Goal: Information Seeking & Learning: Learn about a topic

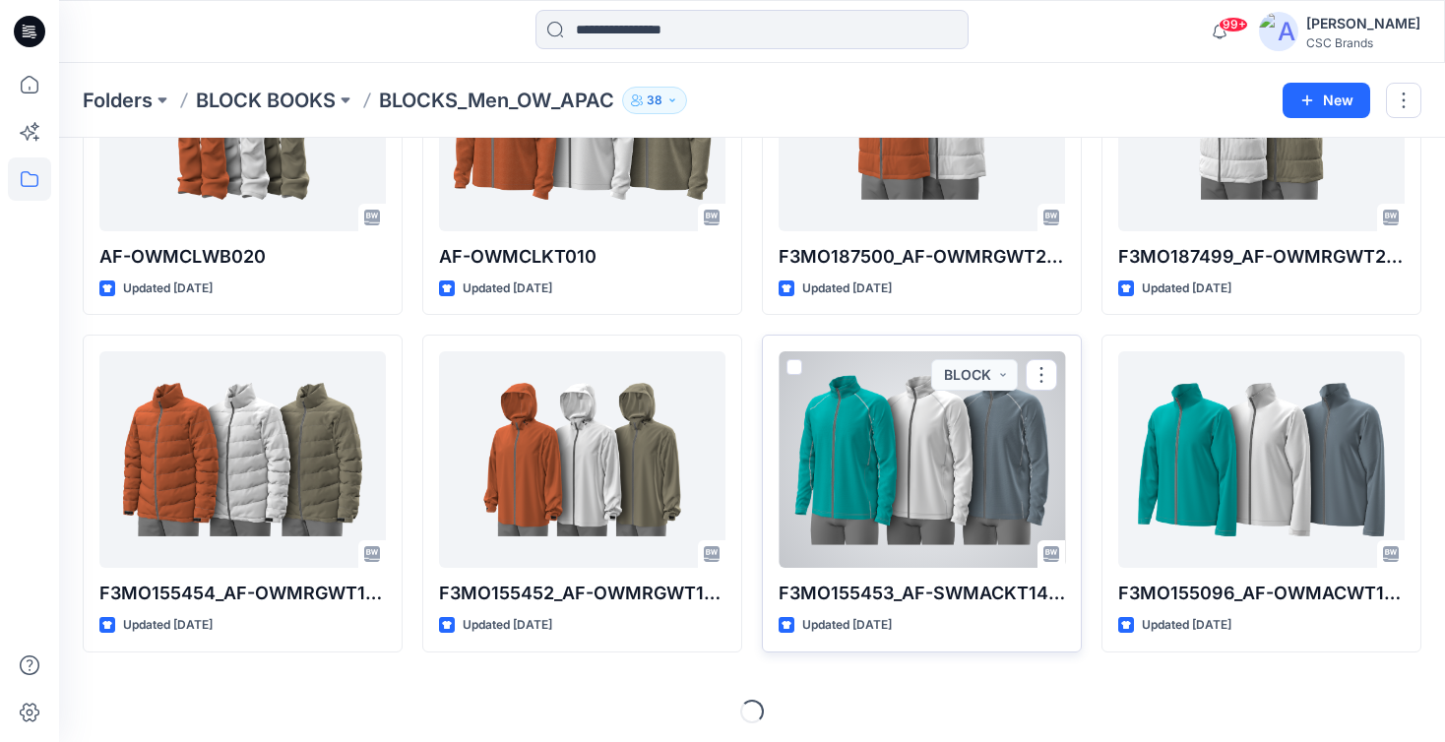
scroll to position [511, 0]
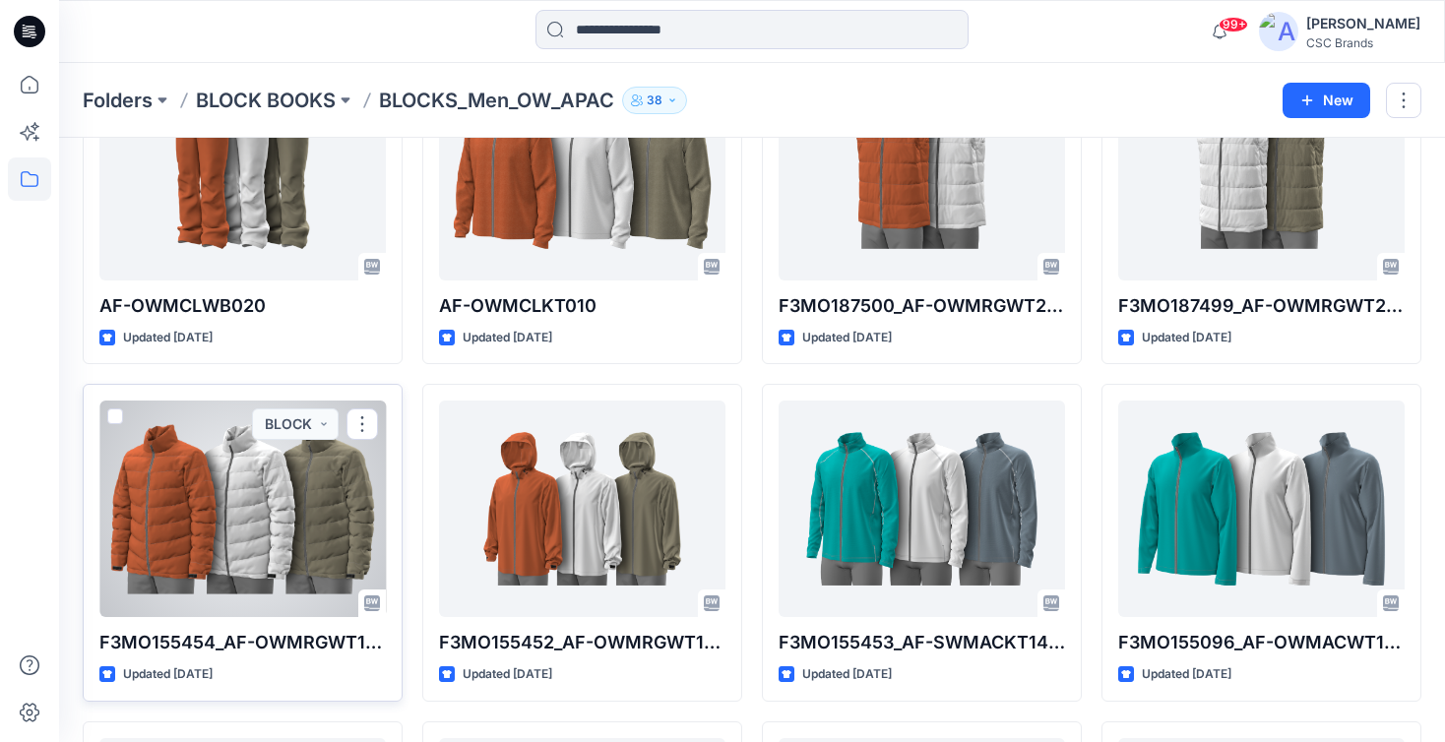
click at [232, 596] on div at bounding box center [242, 509] width 286 height 216
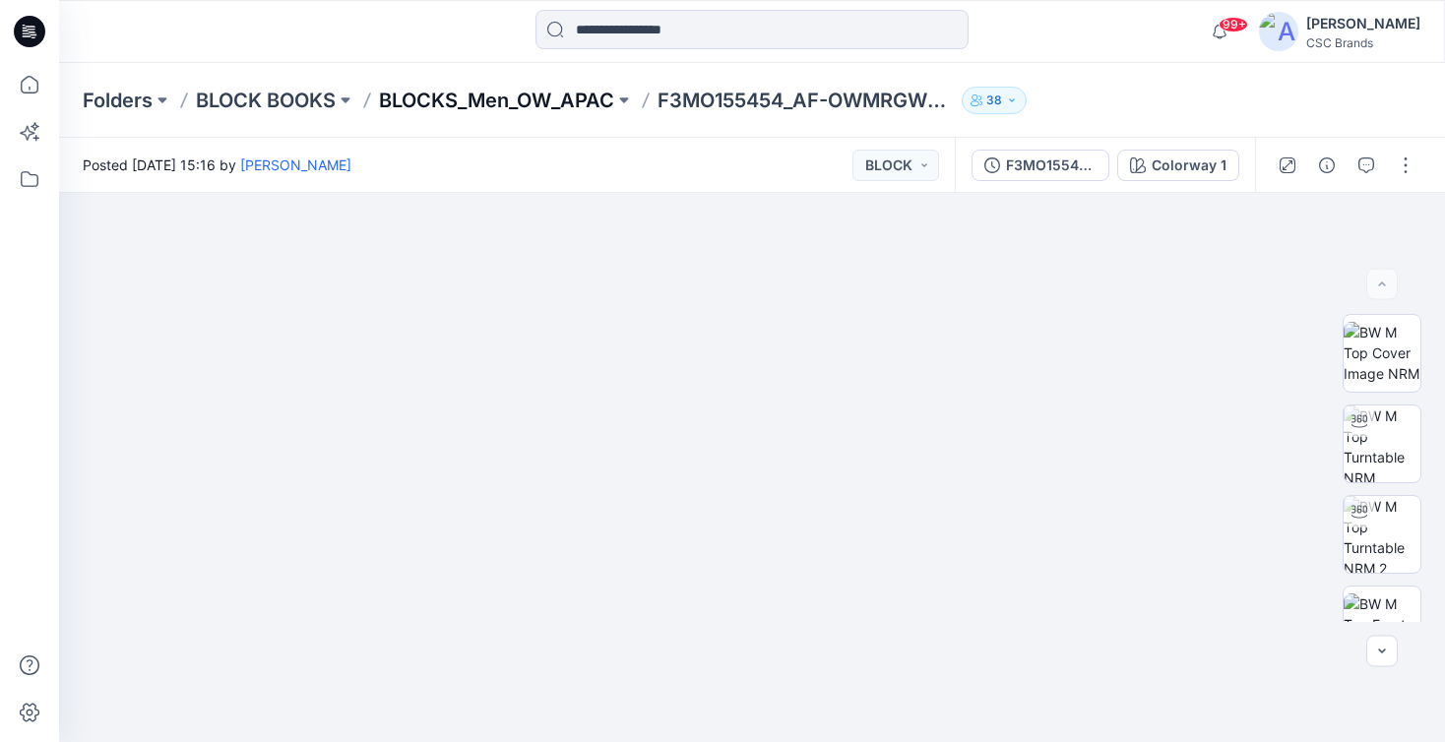
click at [564, 96] on p "BLOCKS_Men_OW_APAC" at bounding box center [496, 101] width 235 height 28
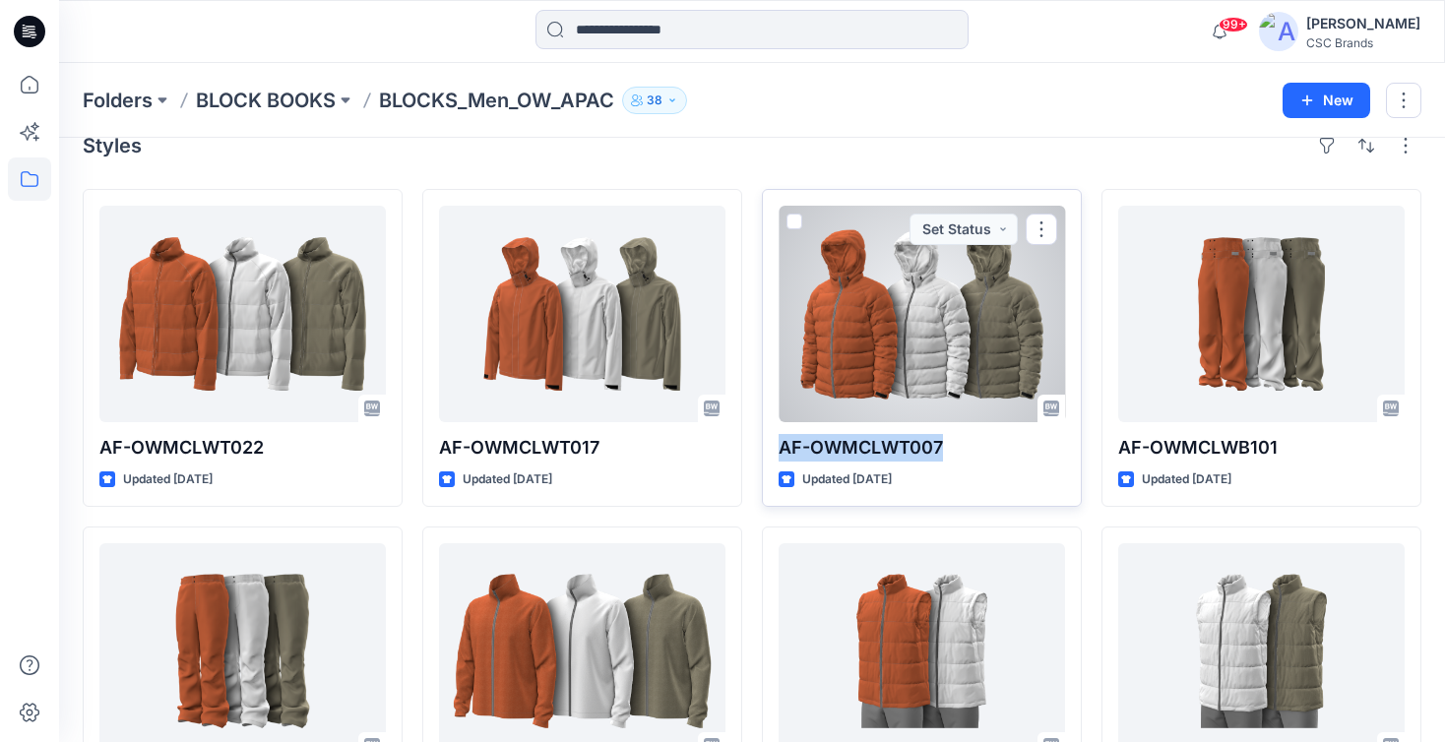
scroll to position [32, 1]
drag, startPoint x: 952, startPoint y: 449, endPoint x: 775, endPoint y: 446, distance: 176.2
click at [775, 446] on div "AF-OWMCLWT007 Updated 2 months ago Set Status" at bounding box center [922, 347] width 320 height 318
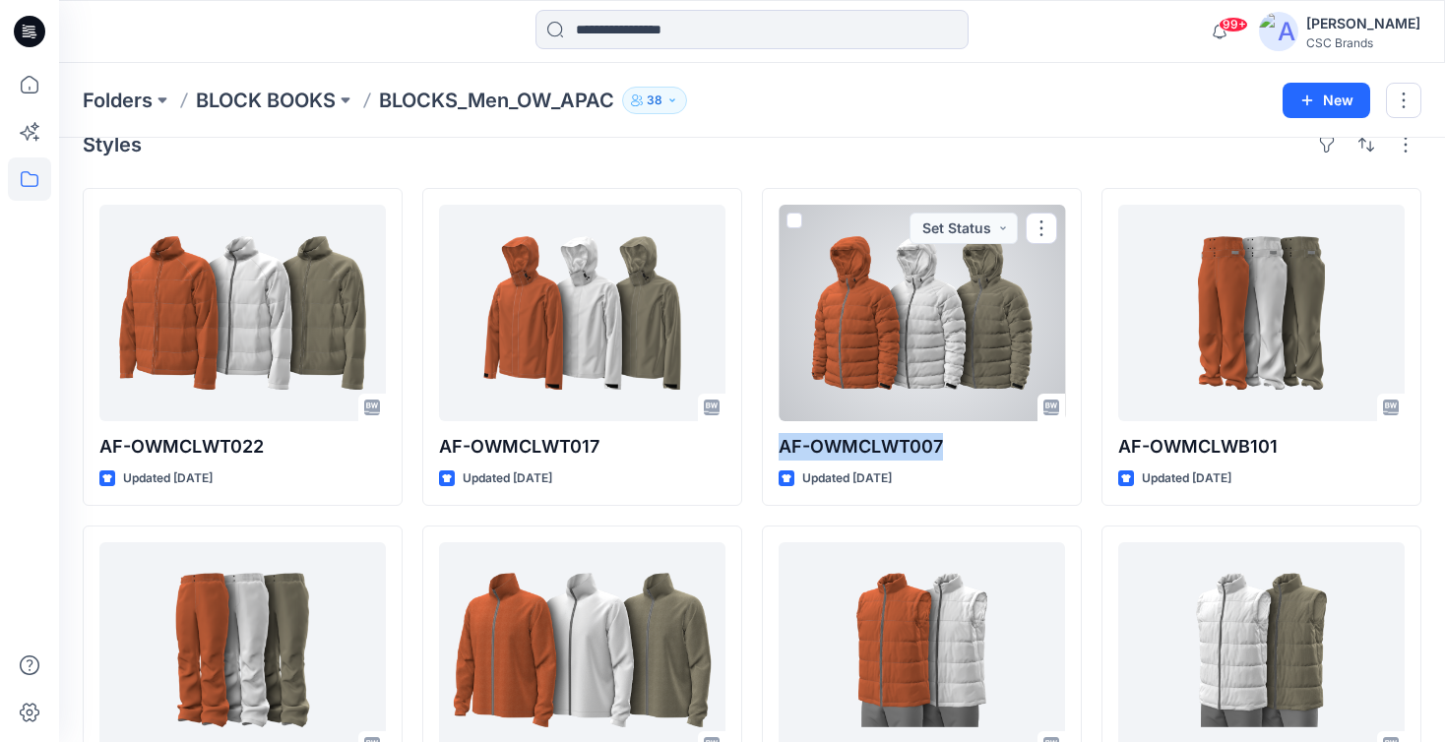
copy p "AF-OWMCLWT007"
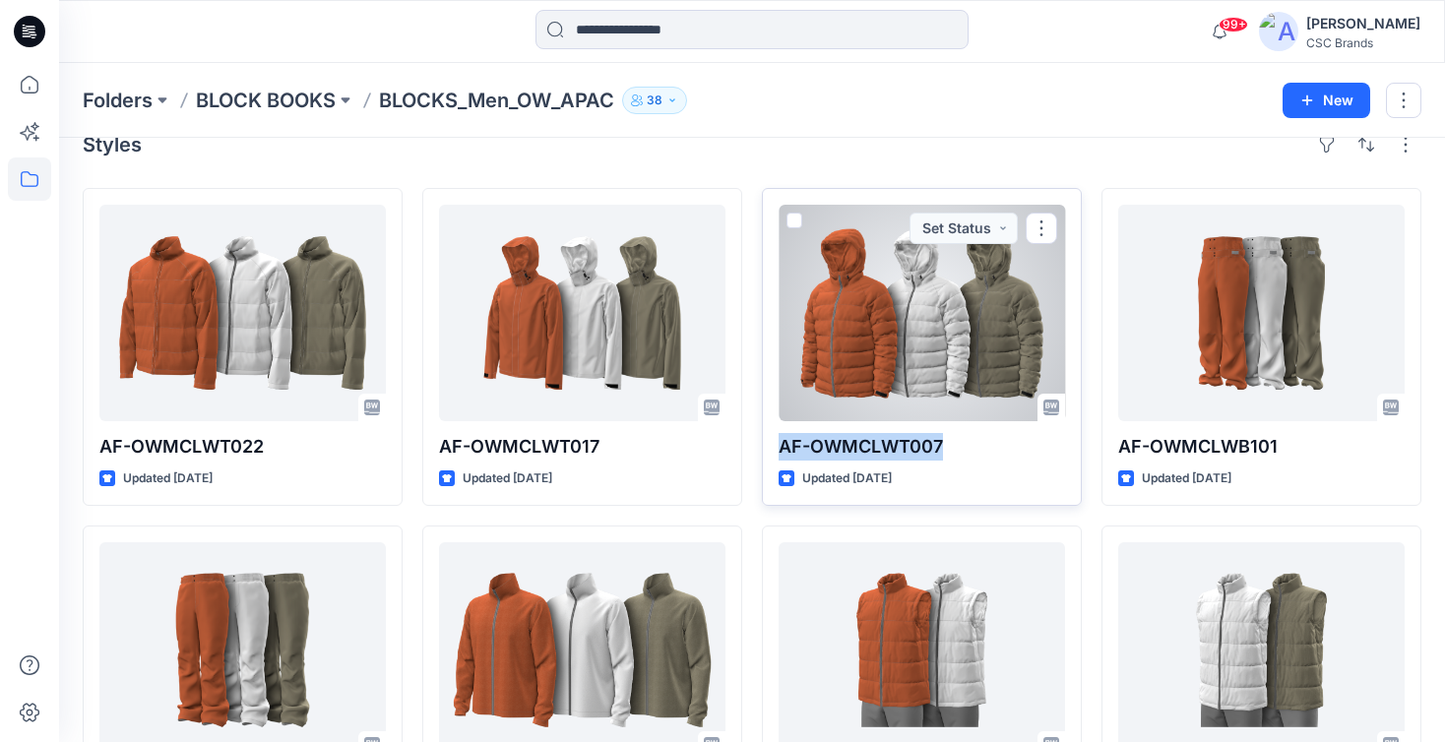
click at [897, 363] on div at bounding box center [921, 313] width 286 height 216
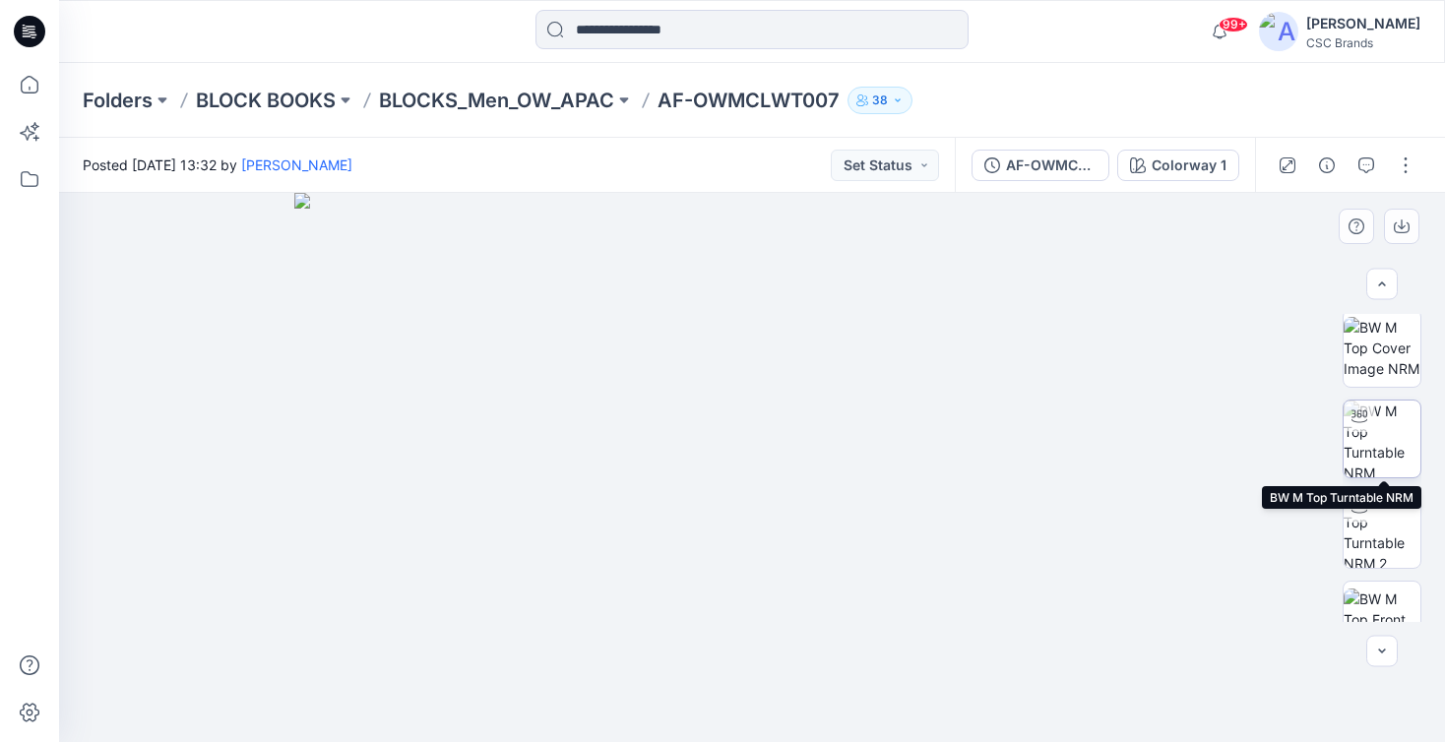
click at [1380, 461] on img at bounding box center [1381, 439] width 77 height 77
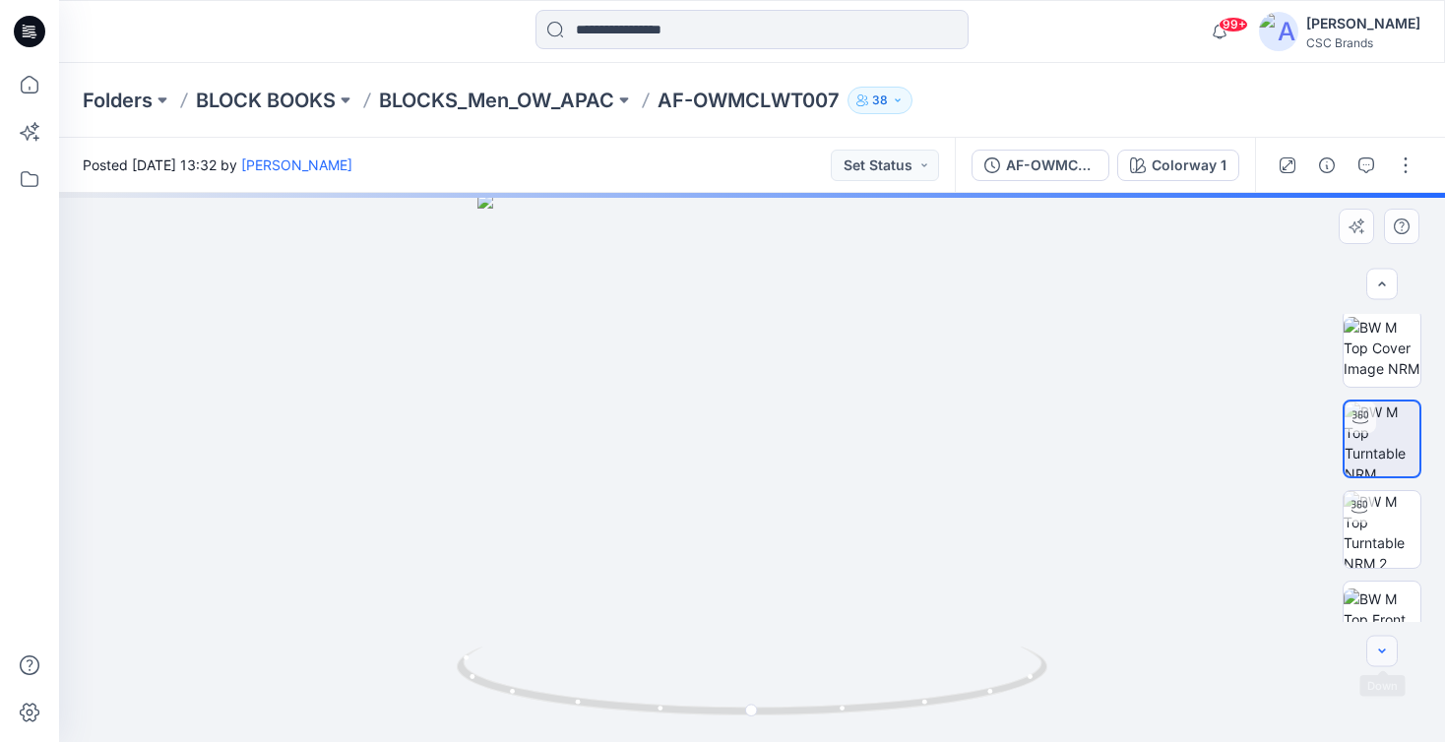
click at [1391, 662] on button "button" at bounding box center [1381, 651] width 31 height 31
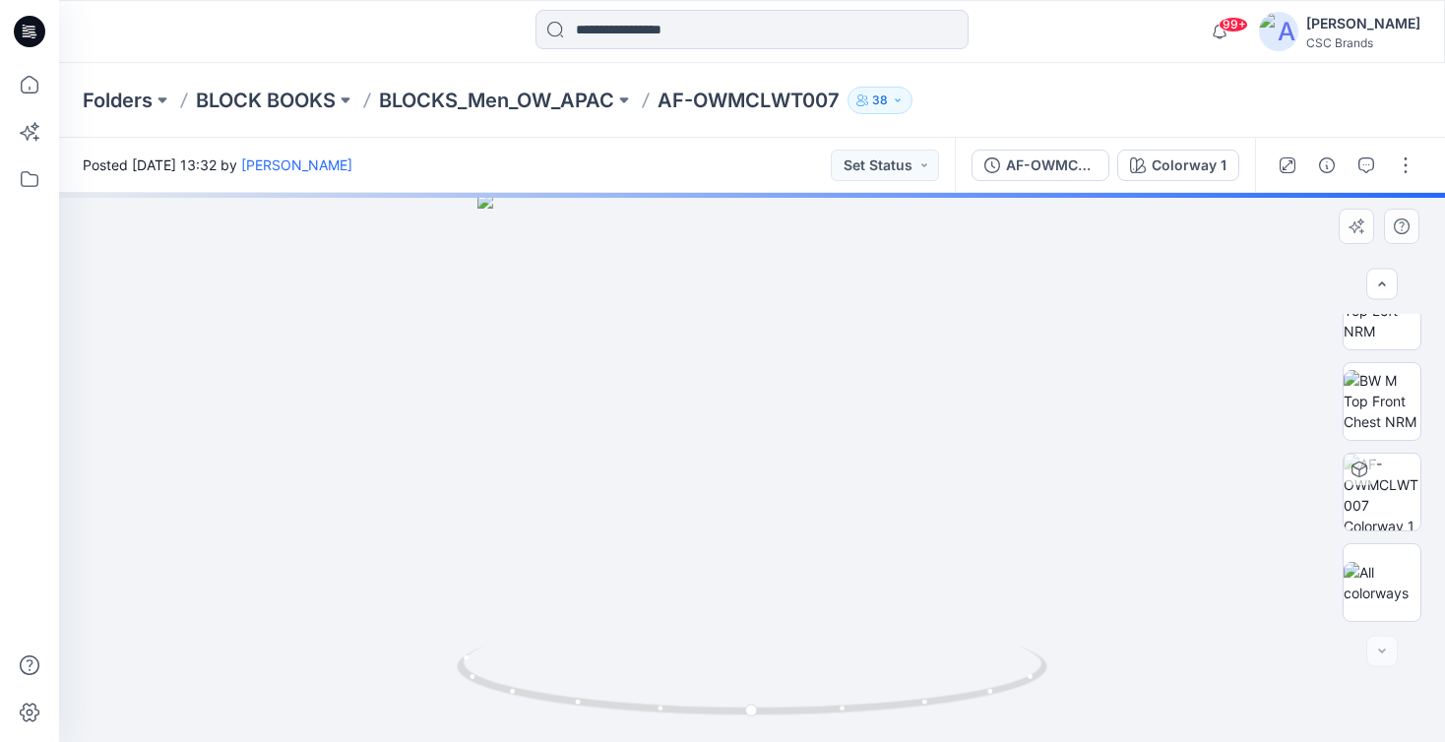
scroll to position [495, 0]
drag, startPoint x: 1383, startPoint y: 480, endPoint x: 1378, endPoint y: 530, distance: 50.4
click at [1382, 480] on img at bounding box center [1381, 492] width 77 height 77
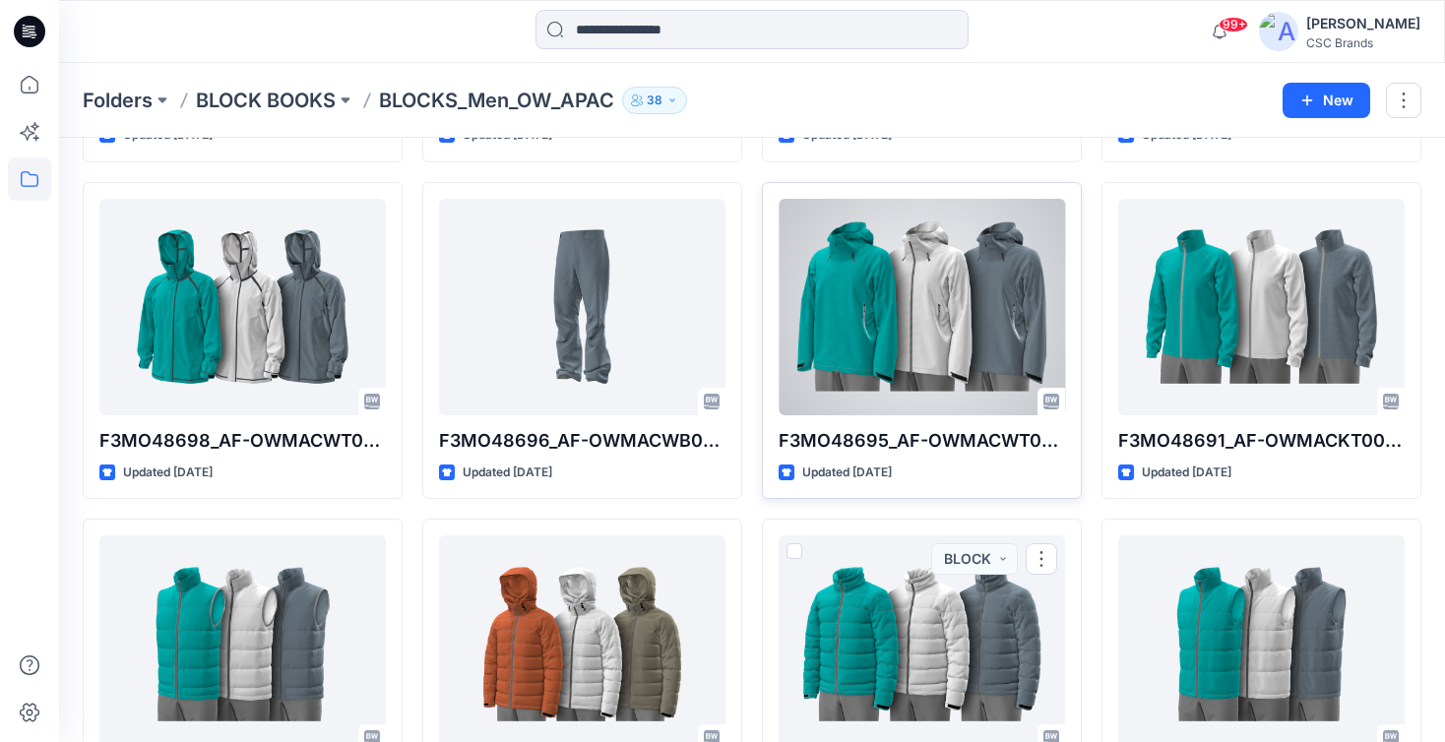
scroll to position [1720, 0]
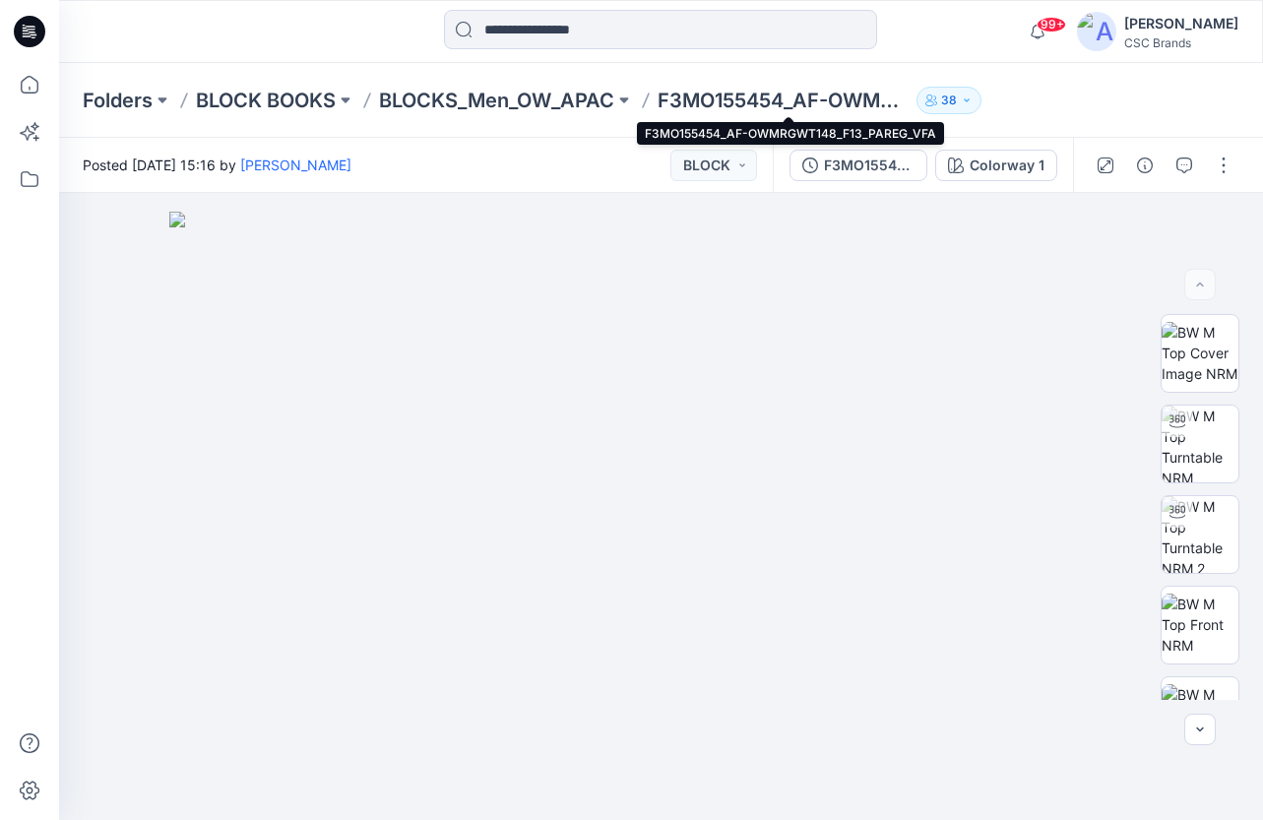
click at [835, 99] on p "F3MO155454_AF-OWMRGWT148_F13_PAREG_VFA" at bounding box center [782, 101] width 251 height 28
click at [800, 103] on p "F3MO155454_AF-OWMRGWT148_F13_PAREG_VFA" at bounding box center [782, 101] width 251 height 28
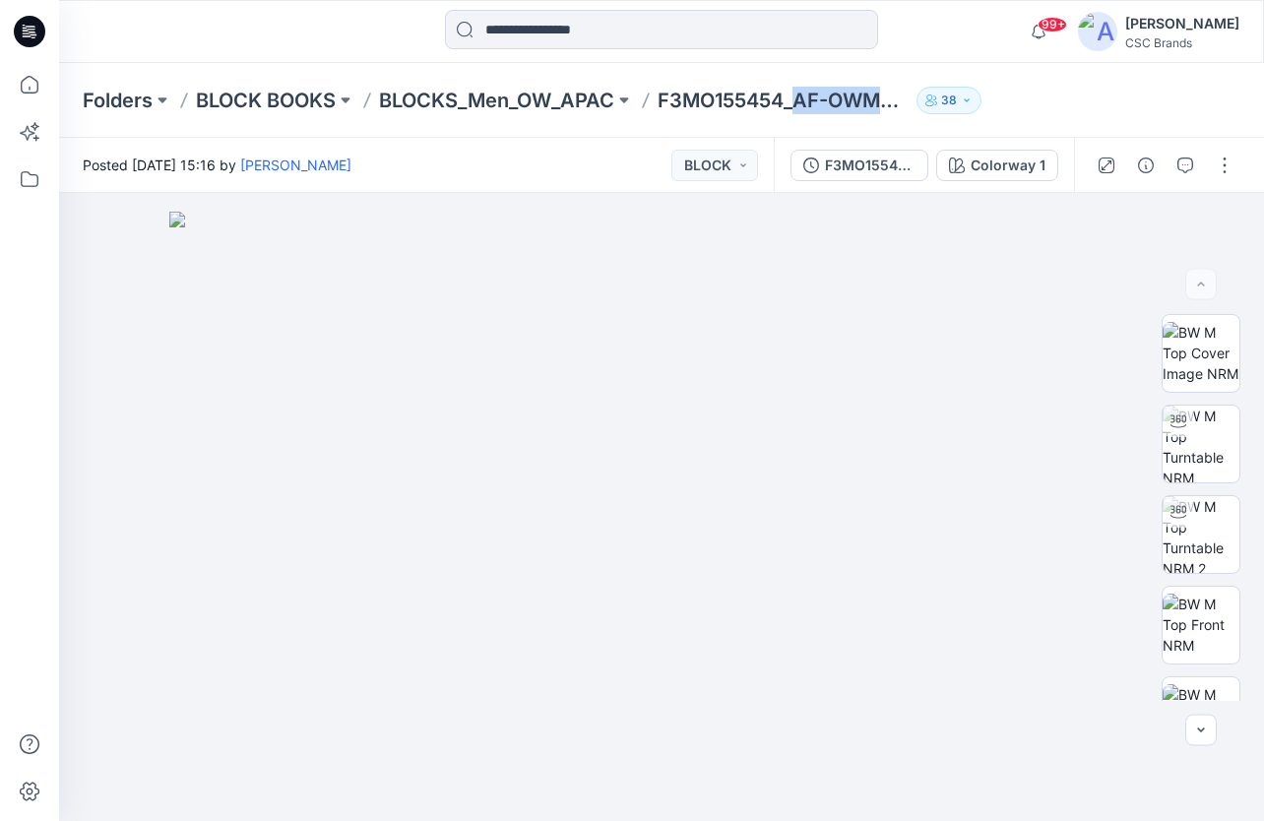
drag, startPoint x: 799, startPoint y: 98, endPoint x: 934, endPoint y: 104, distance: 134.9
click at [934, 104] on div "Folders BLOCK BOOKS BLOCKS_Men_OW_APAC F3MO155454_AF-OWMRGWT148_F13_PAREG_VFA 38" at bounding box center [585, 101] width 1004 height 28
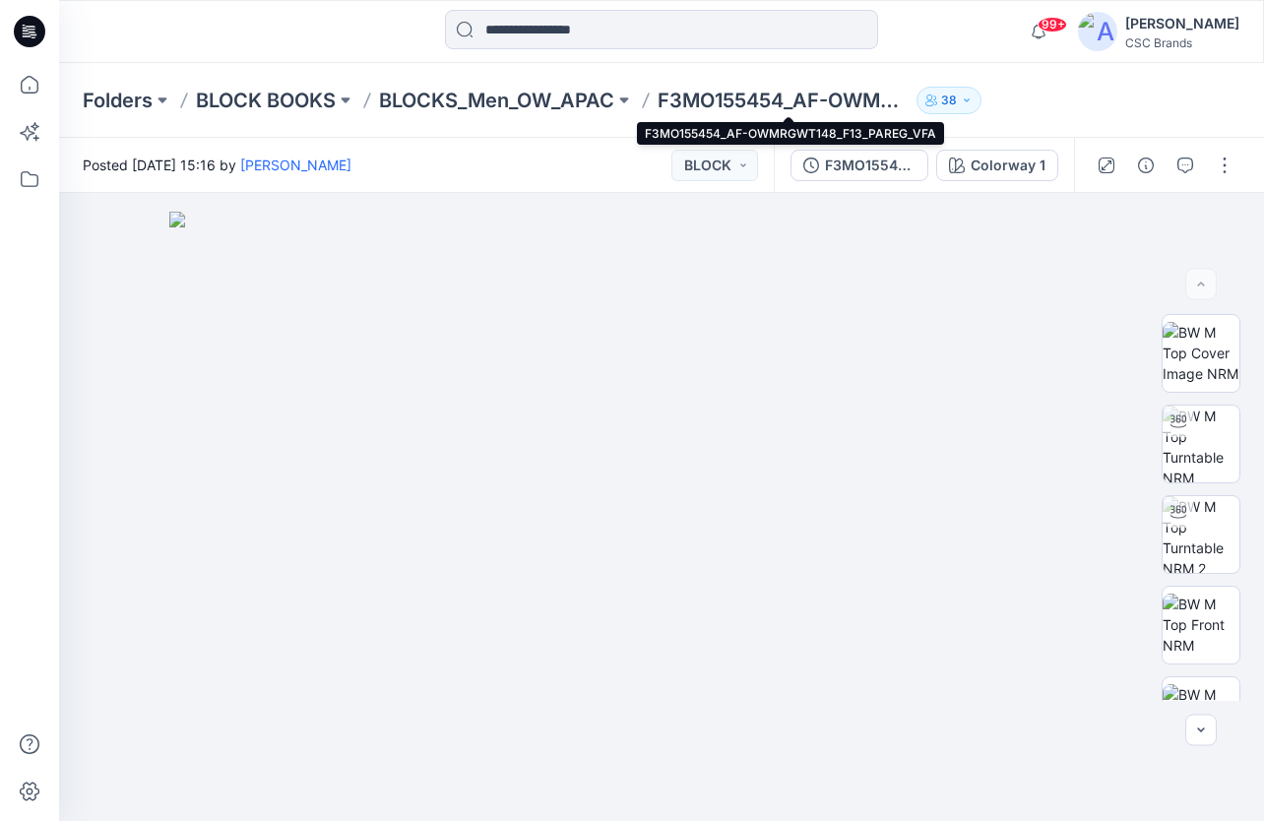
click at [771, 107] on p "F3MO155454_AF-OWMRGWT148_F13_PAREG_VFA" at bounding box center [782, 101] width 251 height 28
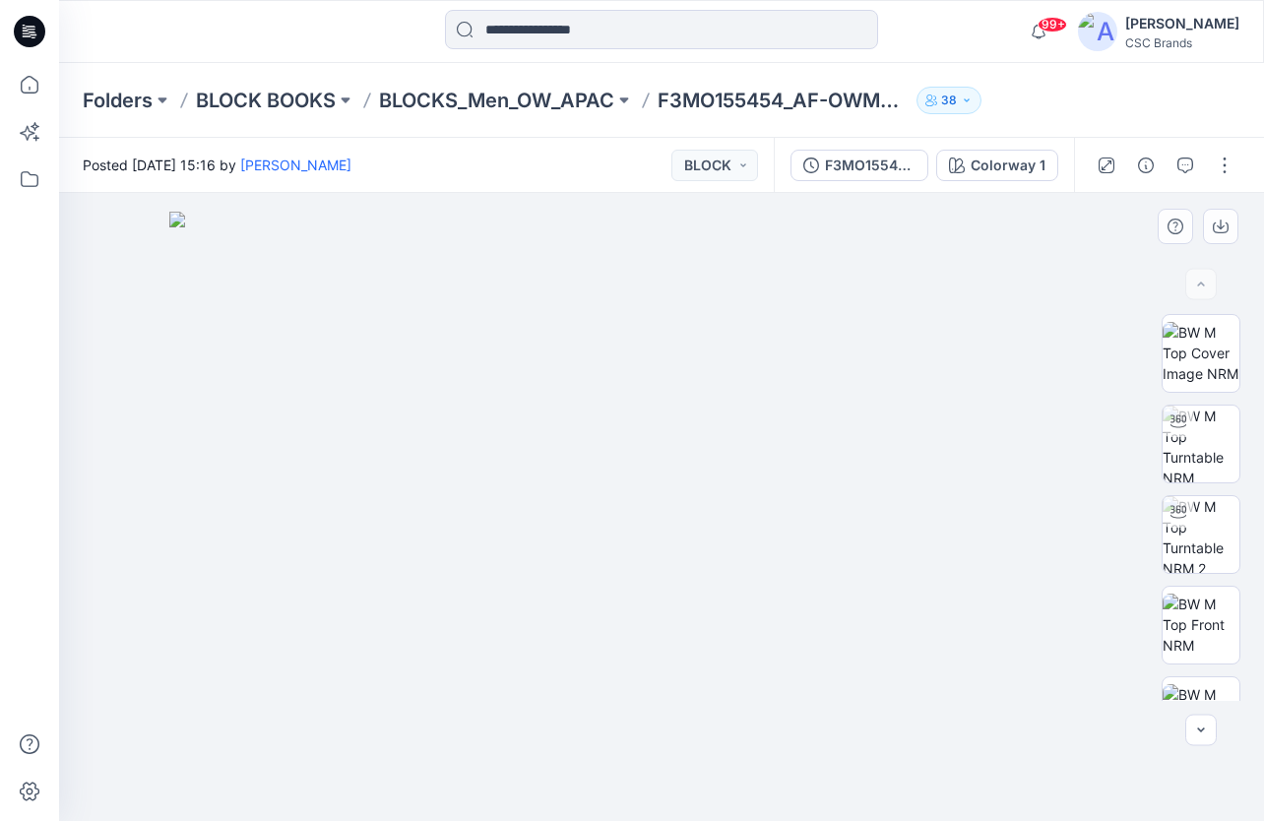
click at [671, 463] on img at bounding box center [661, 516] width 984 height 609
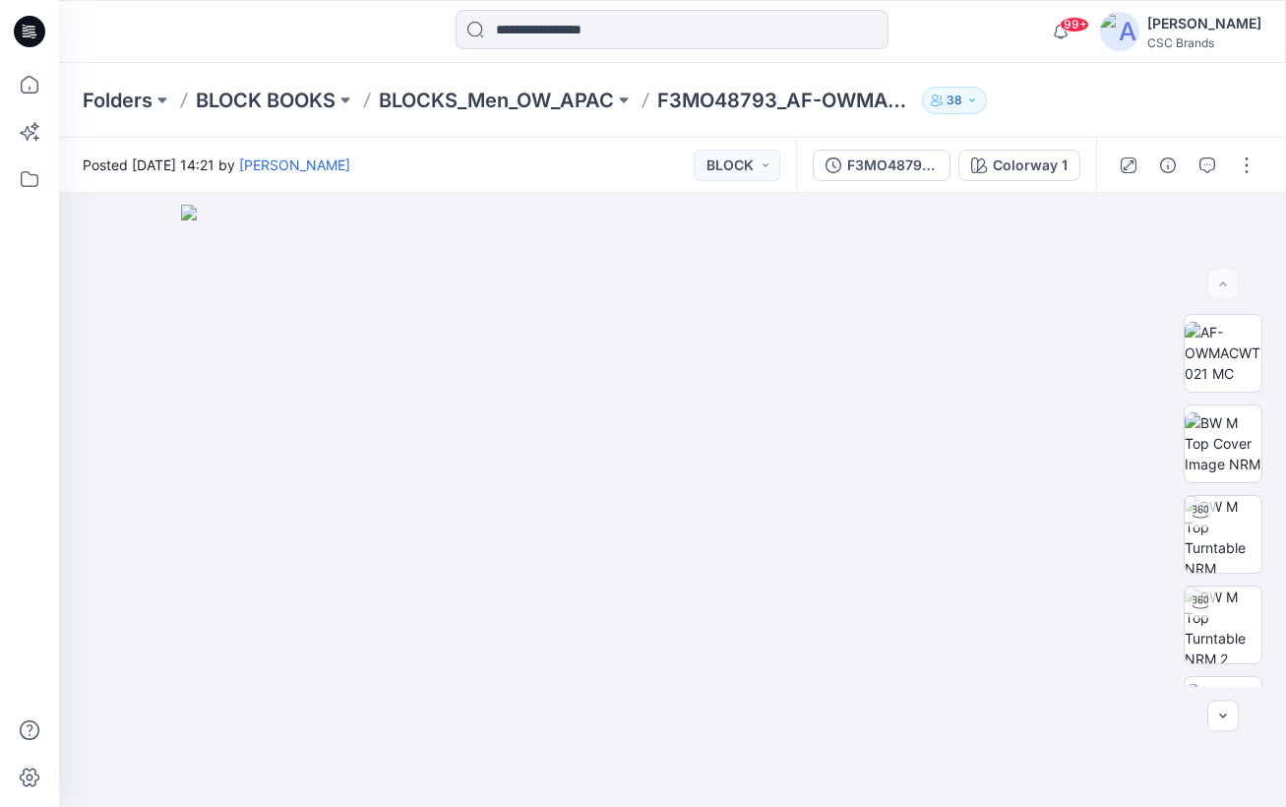
click at [998, 51] on div "99+ Notifications Kique Escalante has updated S5MS214226-1_S26_EXTREG_VP1 with …" at bounding box center [672, 31] width 1226 height 43
click at [1197, 619] on img at bounding box center [1223, 625] width 77 height 77
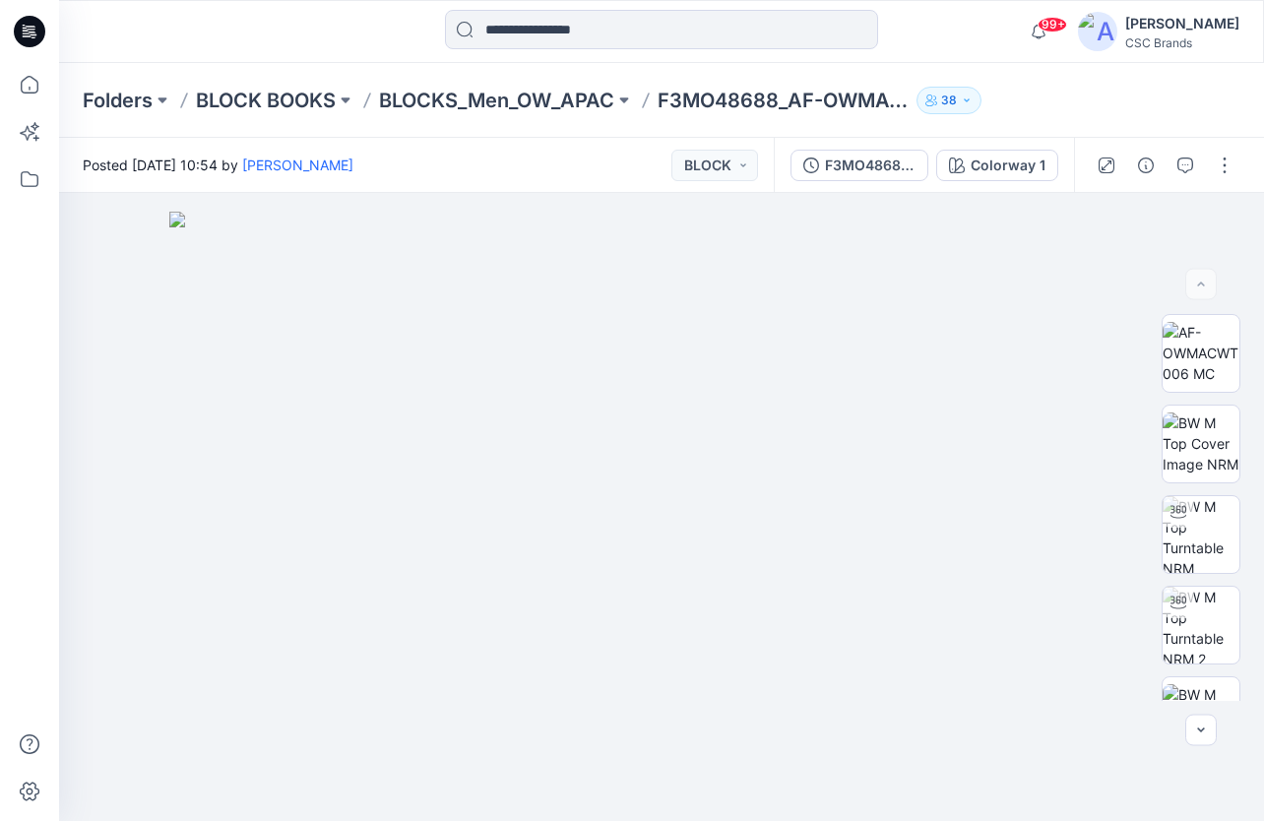
click at [796, 71] on div "Folders BLOCK BOOKS BLOCKS_Men_OW_APAC F3MO48688_AF-OWMACWT006_F13_PAACT_VFA 38" at bounding box center [661, 100] width 1205 height 75
